Goal: Use online tool/utility: Utilize a website feature to perform a specific function

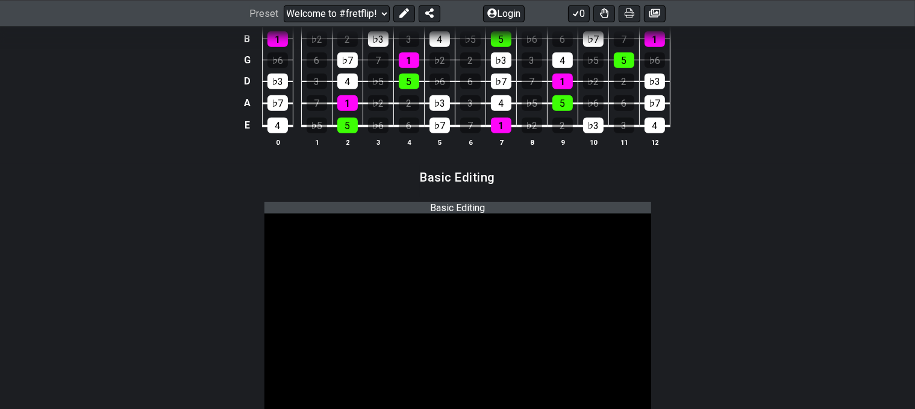
scroll to position [614, 0]
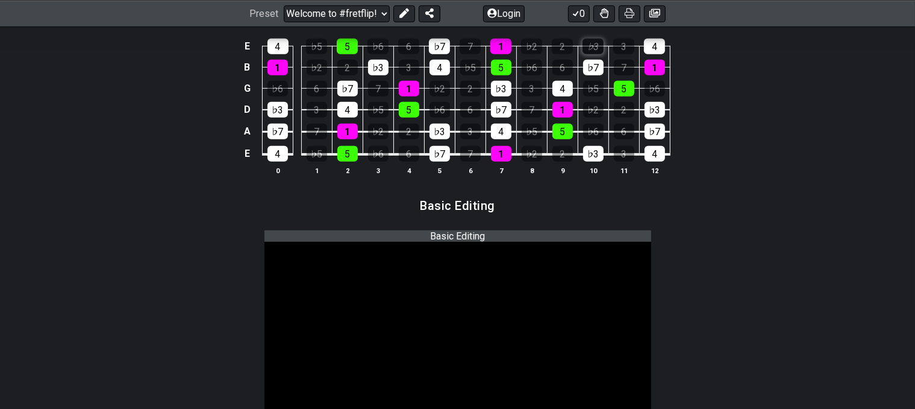
click at [604, 54] on div "♭3" at bounding box center [593, 47] width 21 height 16
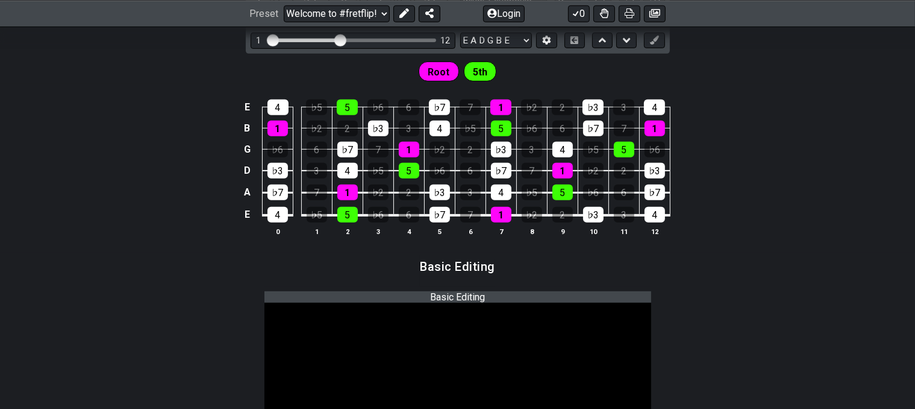
scroll to position [553, 0]
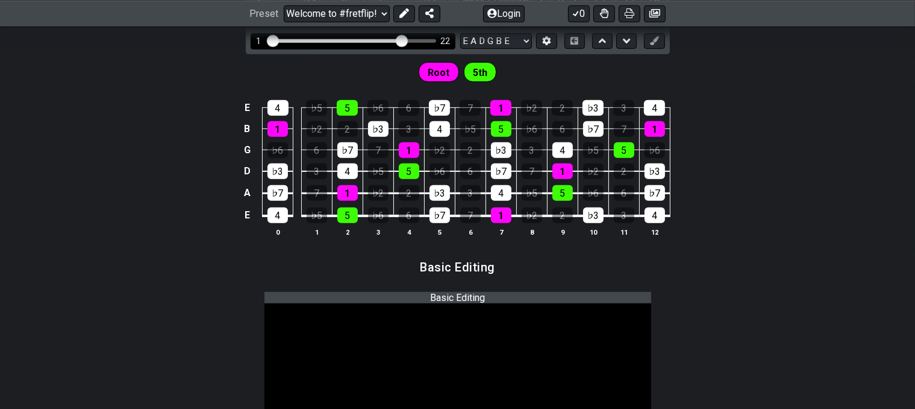
drag, startPoint x: 322, startPoint y: 126, endPoint x: 383, endPoint y: 134, distance: 60.8
click at [383, 40] on input "Visible fret range" at bounding box center [353, 40] width 171 height 0
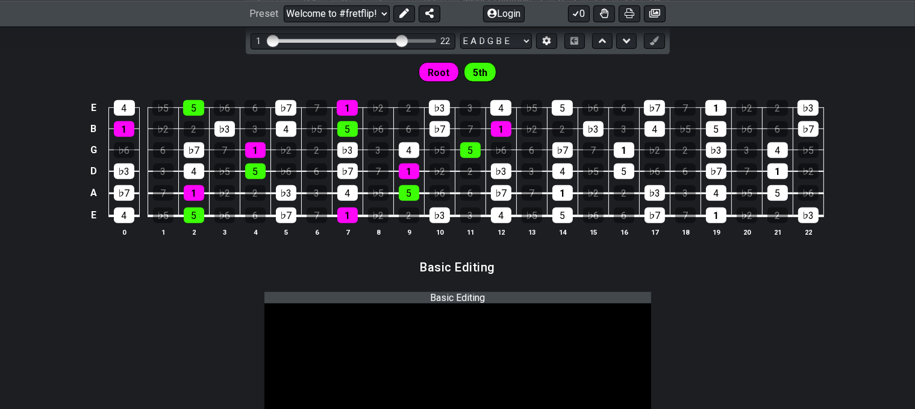
click at [436, 81] on span "Root" at bounding box center [439, 72] width 22 height 17
click at [399, 179] on div "1" at bounding box center [409, 171] width 20 height 16
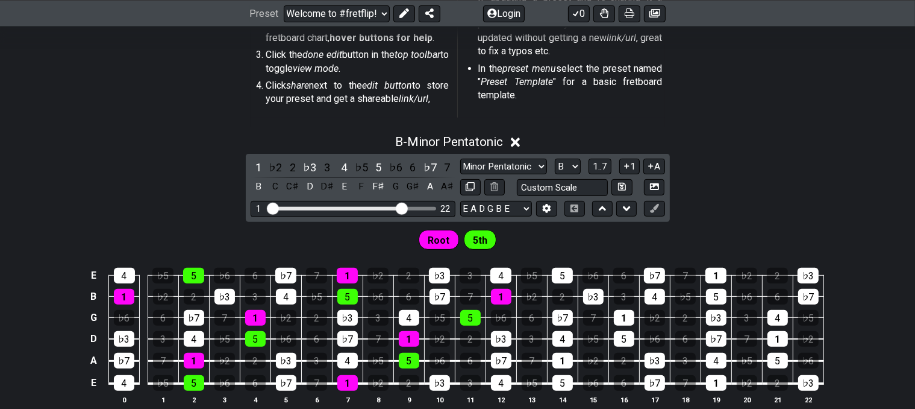
scroll to position [359, 0]
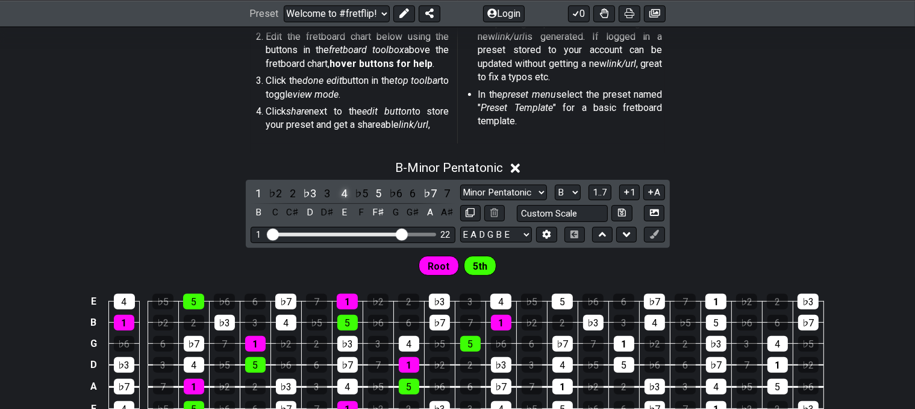
click at [336, 201] on div "4" at bounding box center [344, 193] width 16 height 16
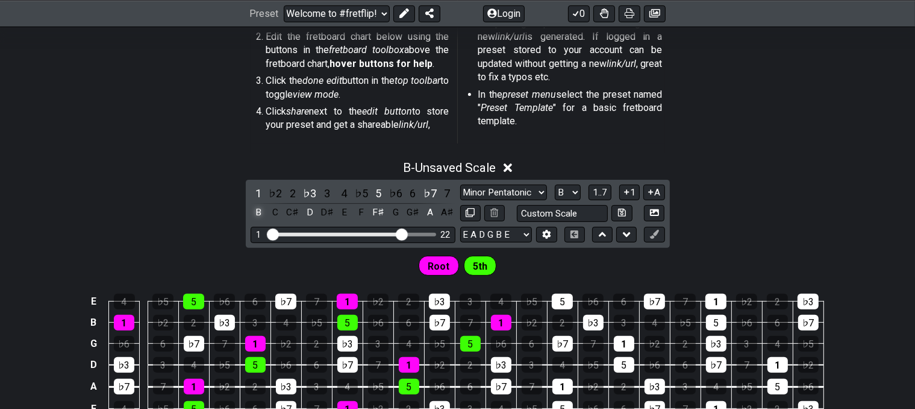
click at [251, 221] on div "B" at bounding box center [259, 212] width 16 height 16
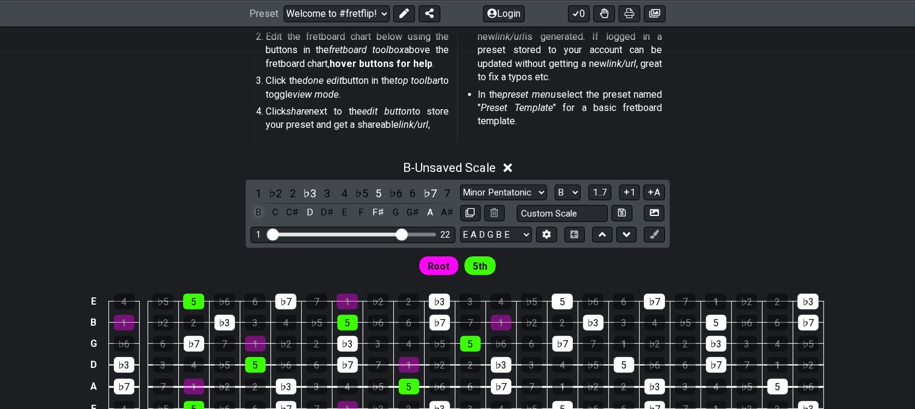
click at [251, 221] on div "B" at bounding box center [259, 212] width 16 height 16
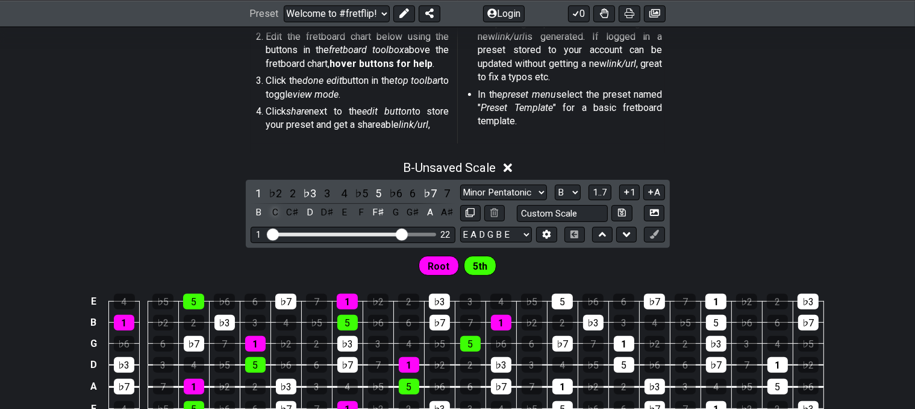
click at [268, 221] on div "C" at bounding box center [276, 212] width 16 height 16
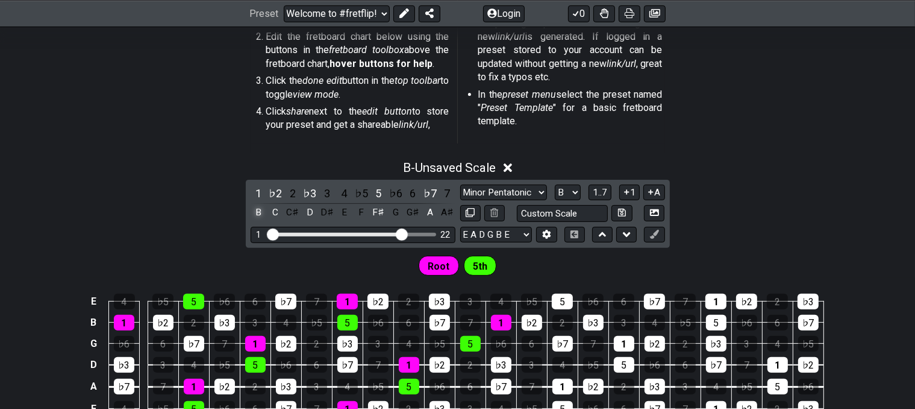
click at [251, 221] on div "B" at bounding box center [259, 212] width 16 height 16
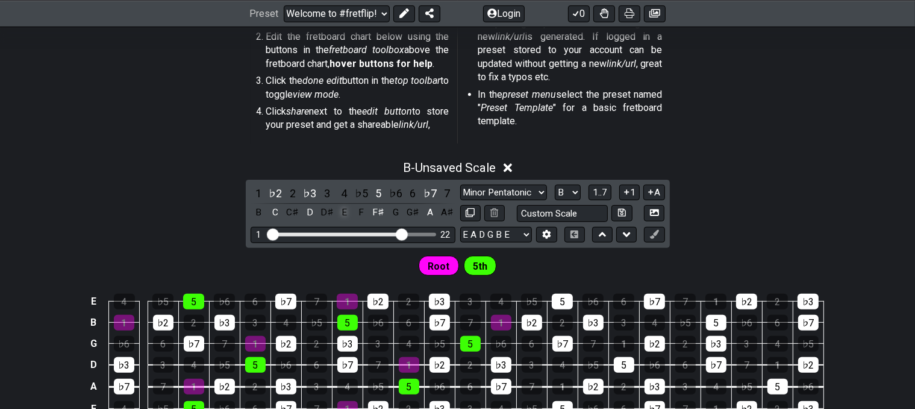
click at [336, 221] on div "E" at bounding box center [344, 212] width 16 height 16
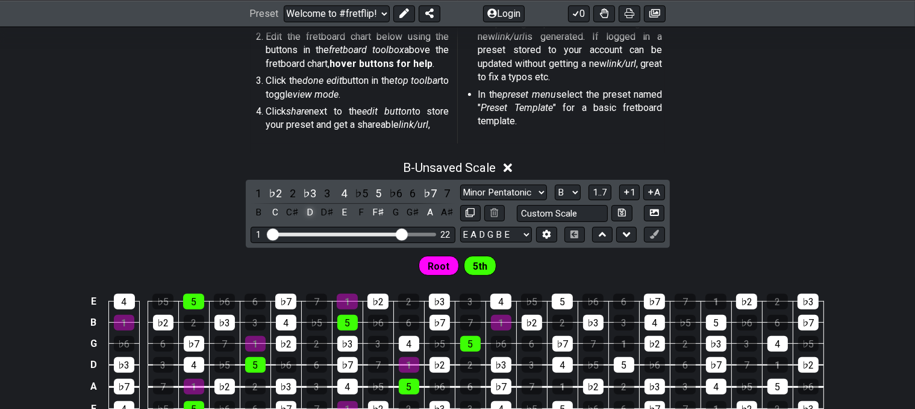
click at [302, 221] on div "D" at bounding box center [310, 212] width 16 height 16
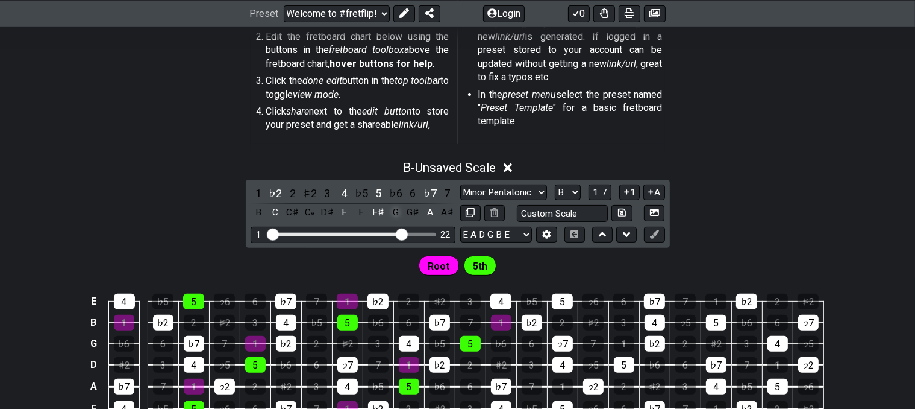
click at [388, 221] on div "G" at bounding box center [396, 212] width 16 height 16
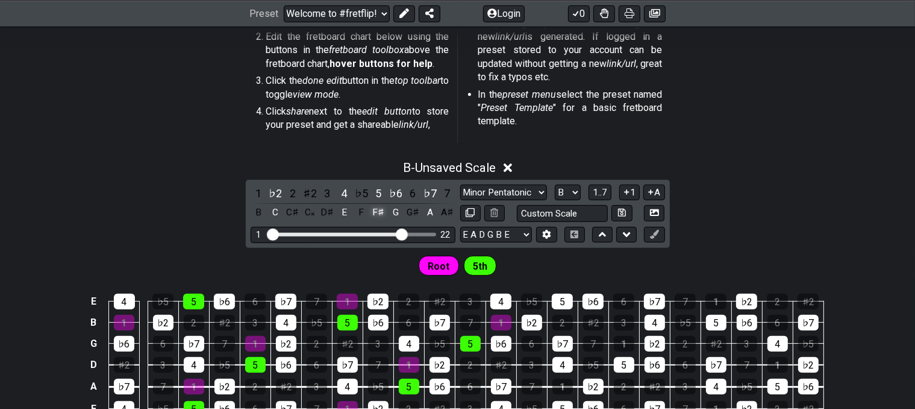
click at [371, 221] on div "F♯" at bounding box center [379, 212] width 16 height 16
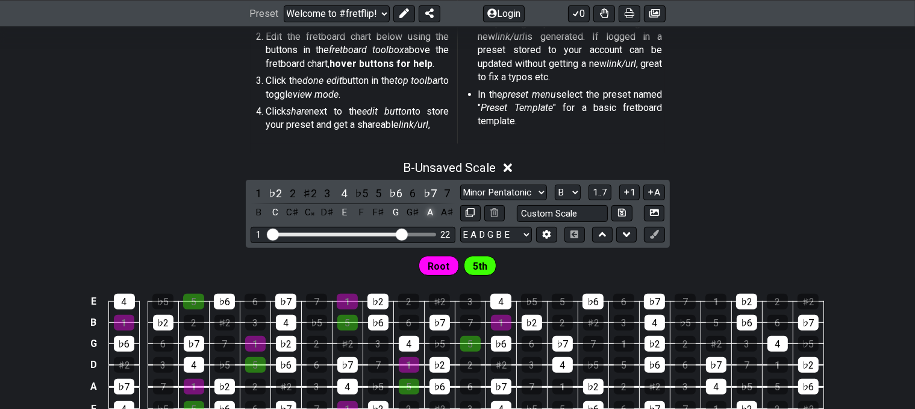
click at [424, 221] on div "A" at bounding box center [430, 212] width 16 height 16
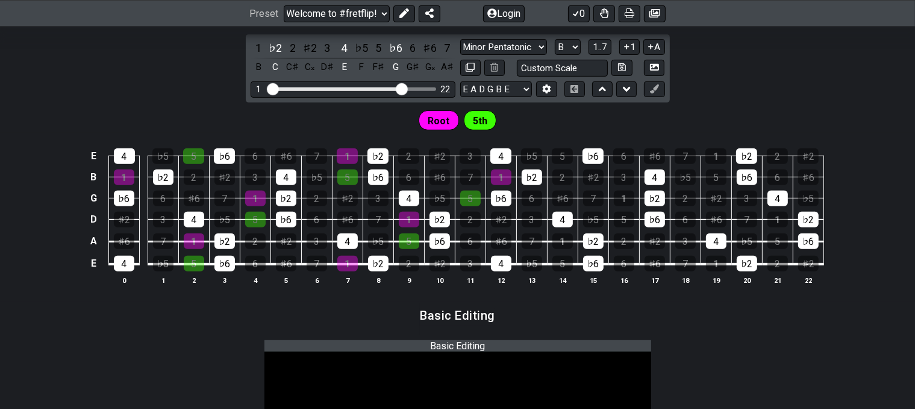
scroll to position [504, 0]
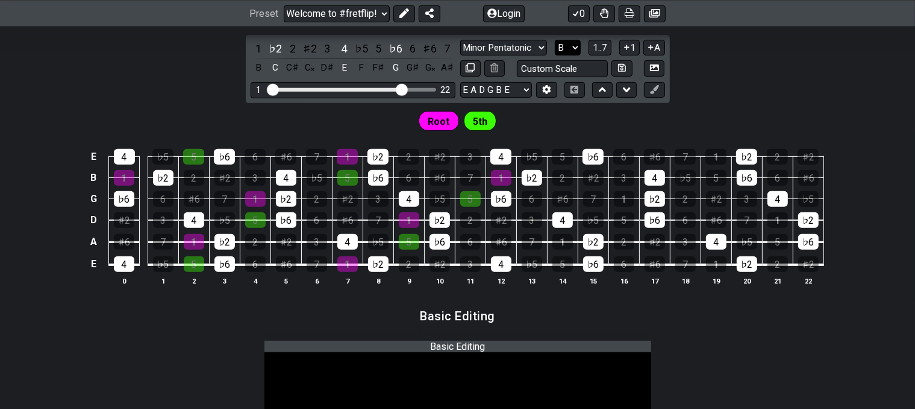
click at [581, 56] on select "A♭ A A♯ B♭ B C C♯ D♭ D D♯ E♭ E F F♯ G♭ G G♯" at bounding box center [568, 48] width 26 height 16
select select "C"
click at [574, 56] on select "A♭ A A♯ B♭ B C C♯ D♭ D D♯ E♭ E F F♯ G♭ G G♯" at bounding box center [568, 48] width 26 height 16
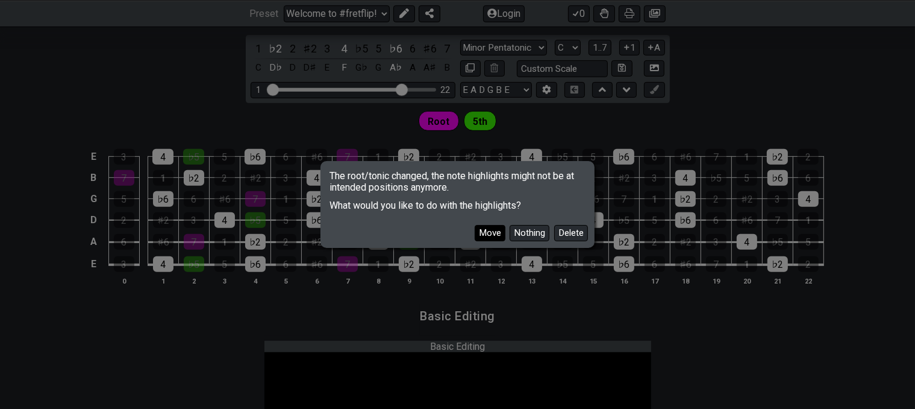
click at [502, 239] on button "Move" at bounding box center [490, 233] width 31 height 16
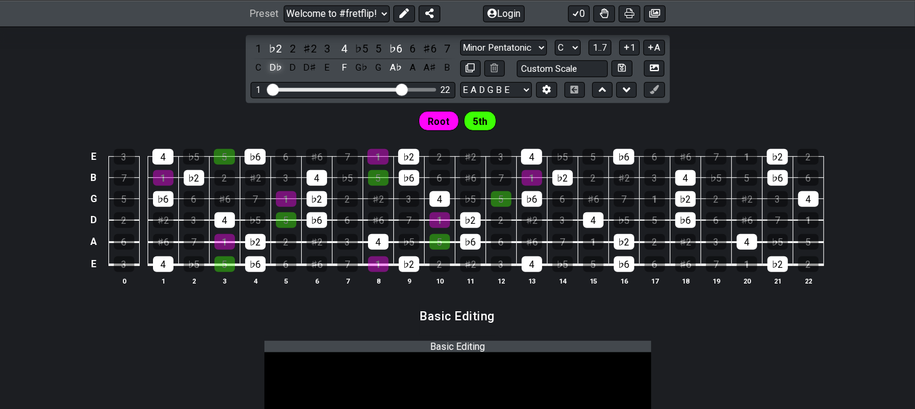
click at [268, 76] on div "D♭" at bounding box center [276, 68] width 16 height 16
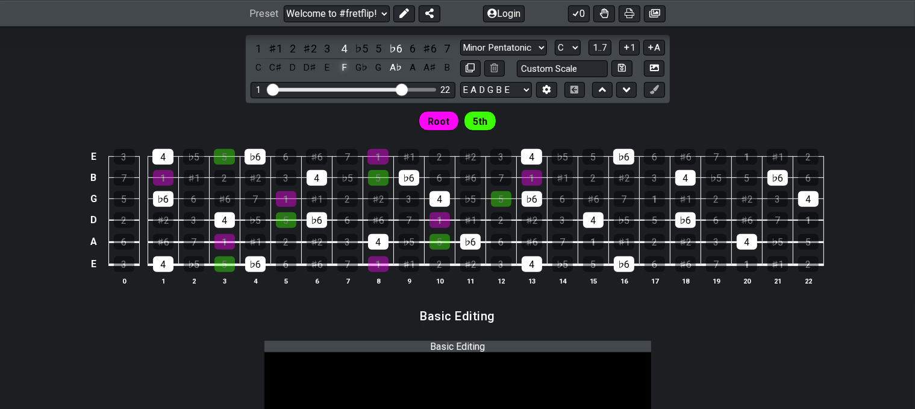
click at [336, 76] on div "F" at bounding box center [344, 68] width 16 height 16
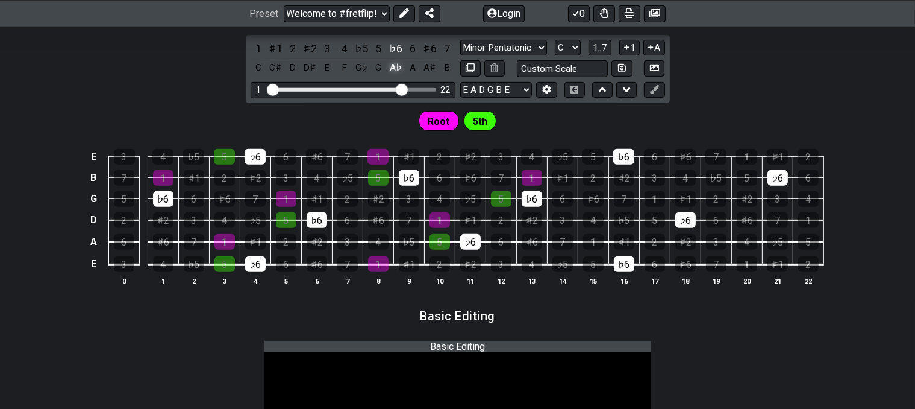
click at [388, 76] on div "A♭" at bounding box center [396, 68] width 16 height 16
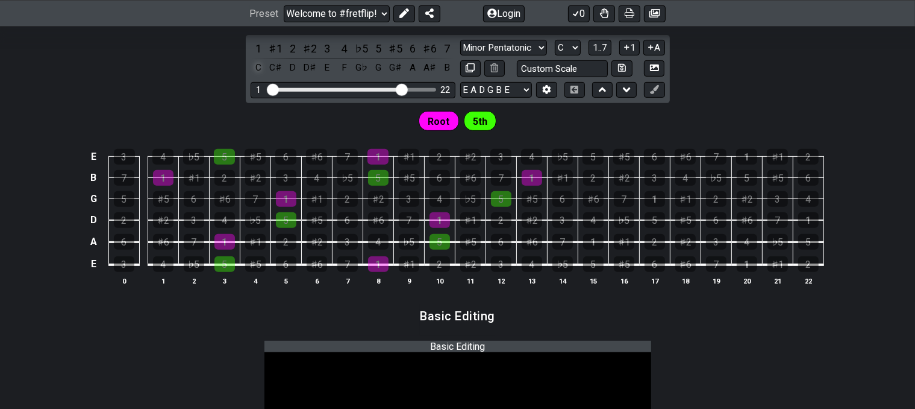
click at [251, 76] on div "C" at bounding box center [259, 68] width 16 height 16
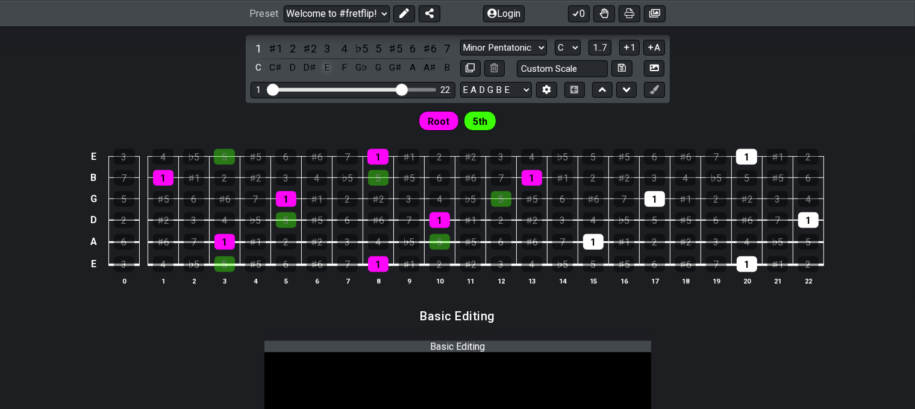
click at [319, 76] on div "E" at bounding box center [327, 68] width 16 height 16
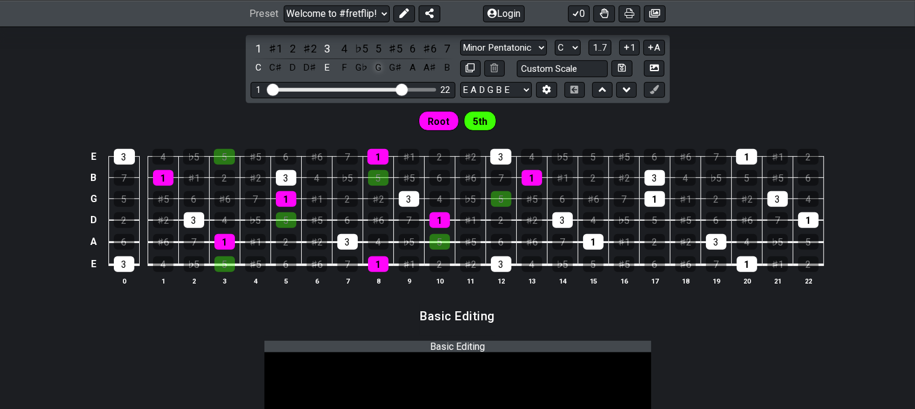
click at [371, 76] on div "G" at bounding box center [379, 68] width 16 height 16
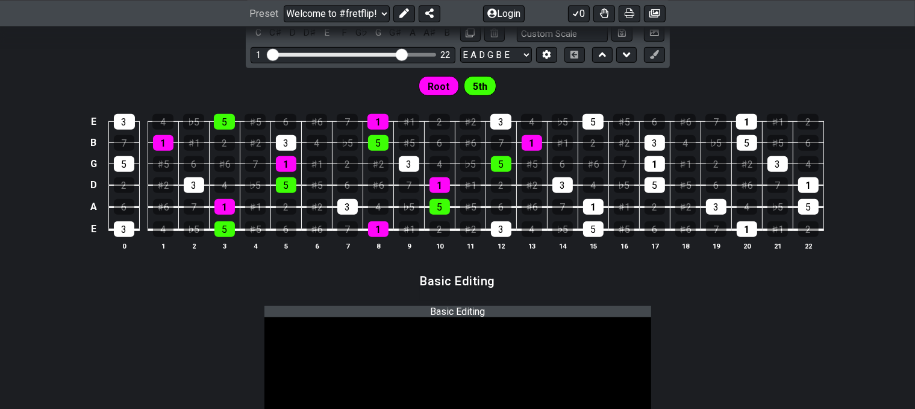
scroll to position [543, 0]
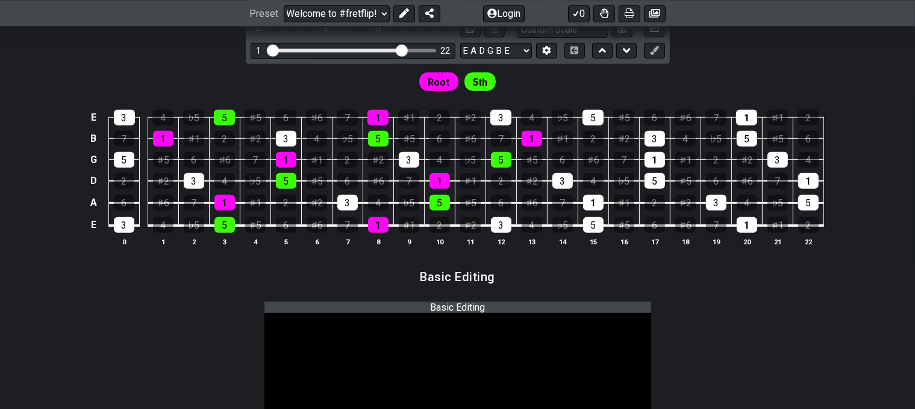
click at [773, 92] on div "C - Unsaved Scale 1 ♯1 2 ♯2 3 4 ♭5 5 ♯5 6 ♯6 7 C C♯ D D♯ E F G♭ G G♯ A A♯ B Min…" at bounding box center [457, 116] width 915 height 294
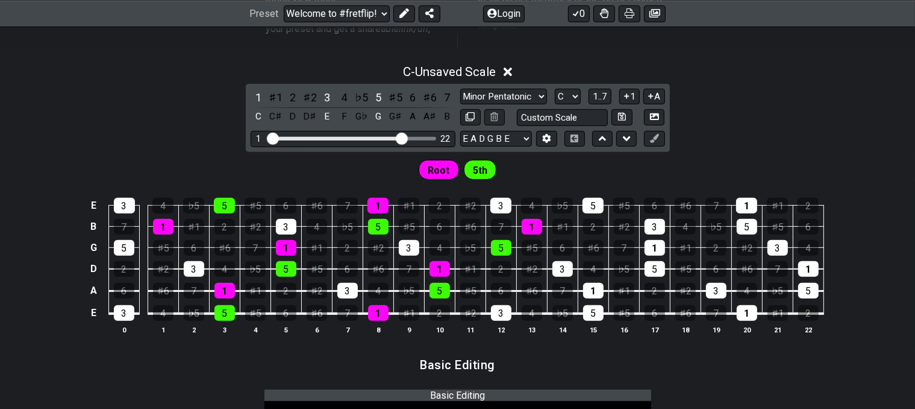
scroll to position [450, 0]
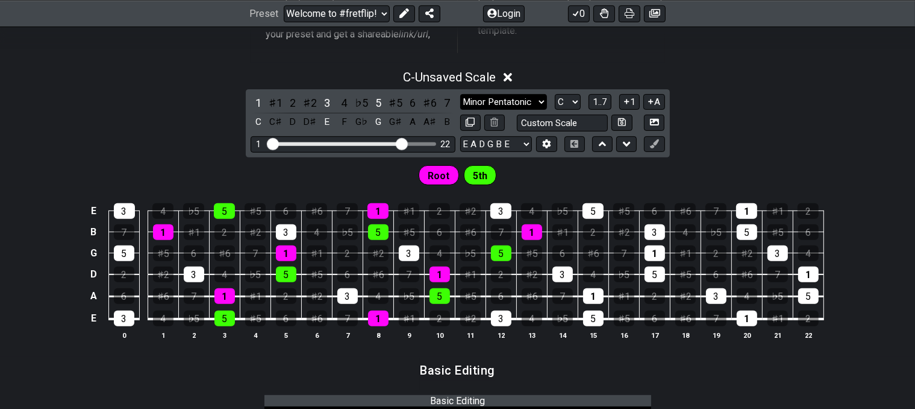
click at [547, 110] on select "Minor Pentatonic Root Minor Pentatonic Major Pentatonic Minor Blues Major Blues…" at bounding box center [503, 102] width 87 height 16
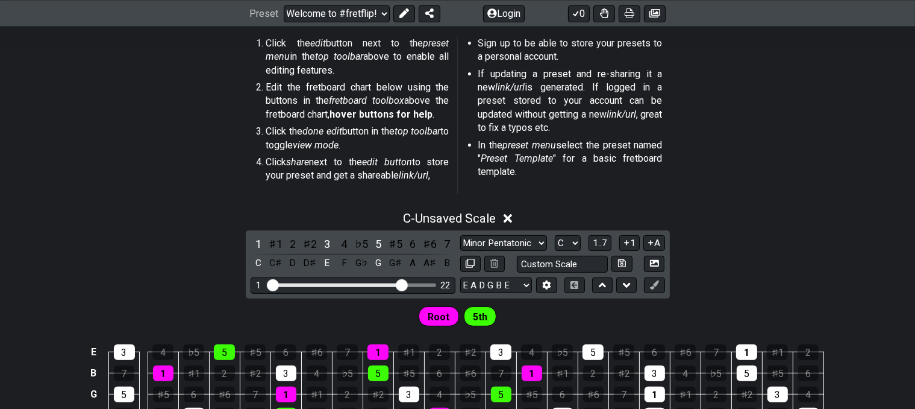
scroll to position [306, 0]
